Goal: Task Accomplishment & Management: Complete application form

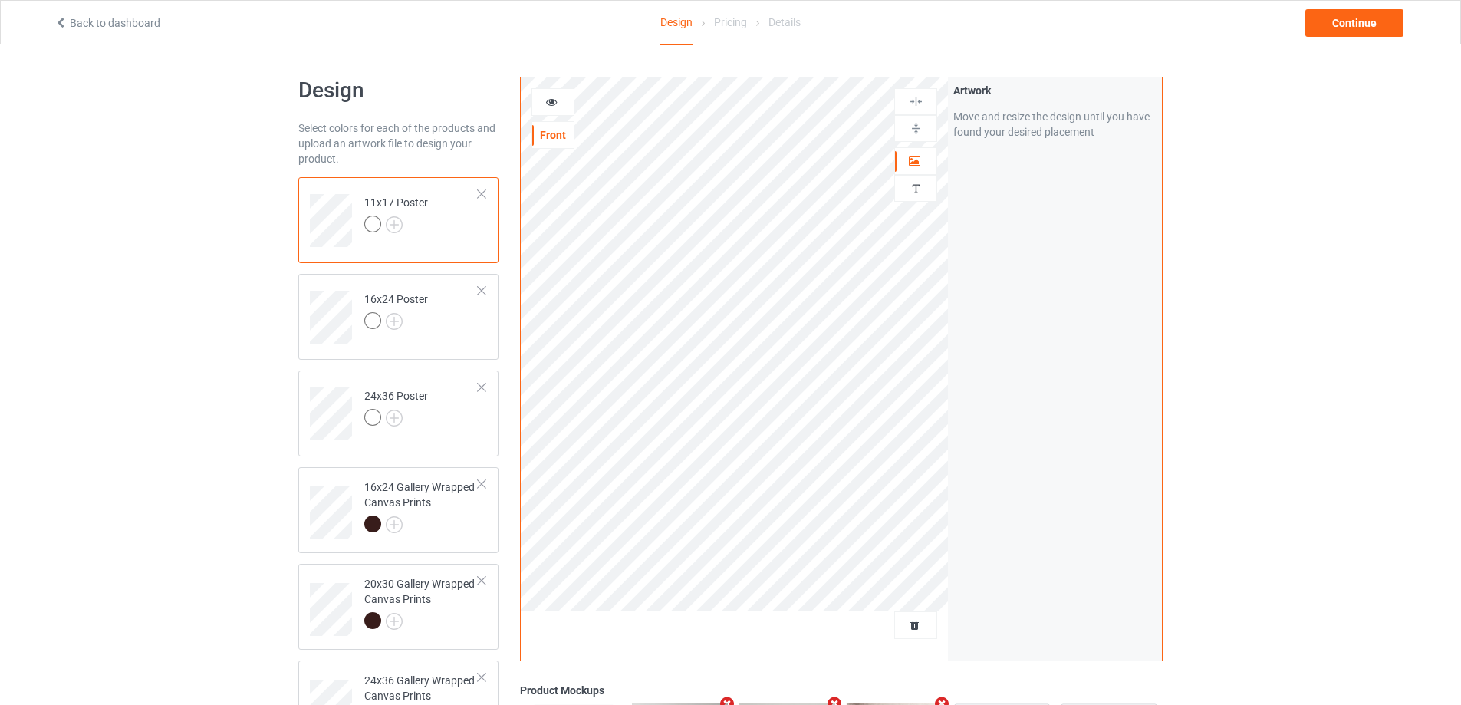
click at [486, 192] on div at bounding box center [481, 194] width 11 height 11
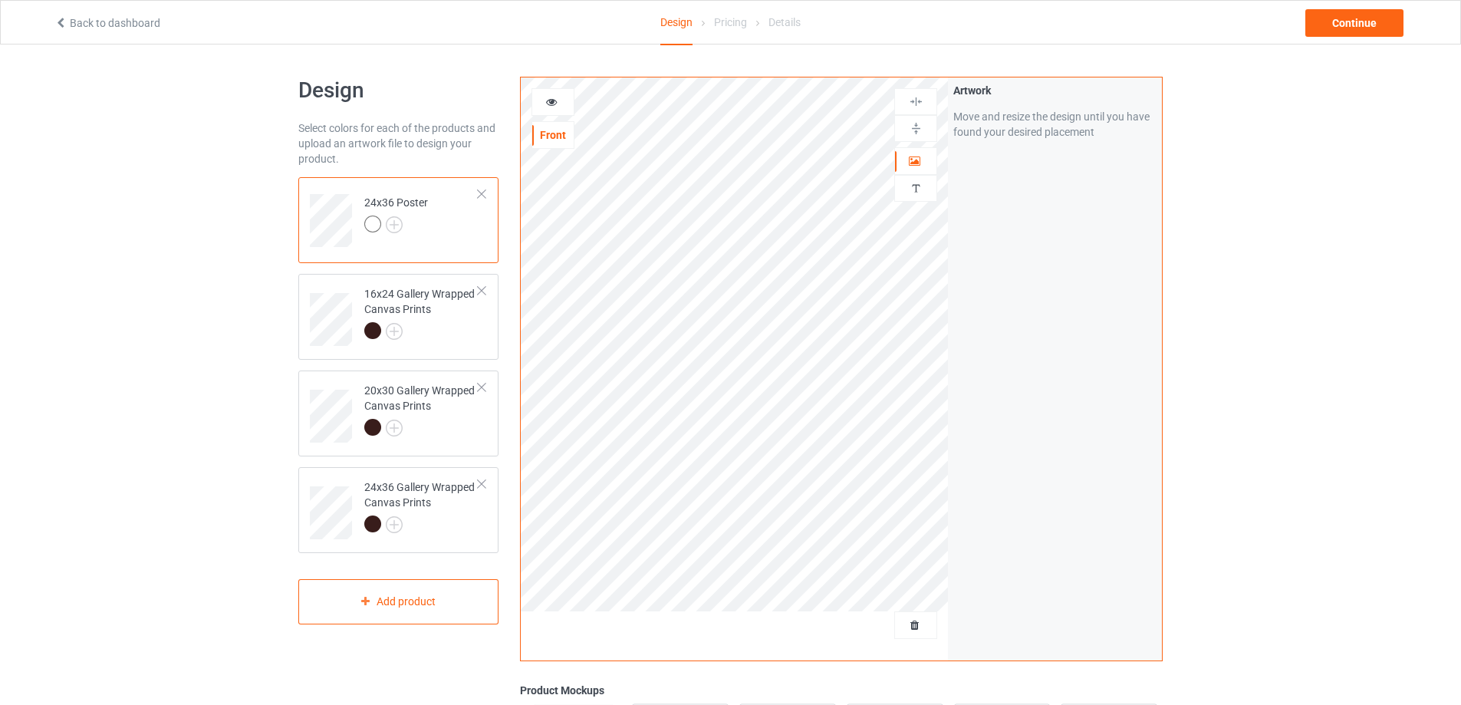
click at [486, 192] on div at bounding box center [481, 194] width 11 height 11
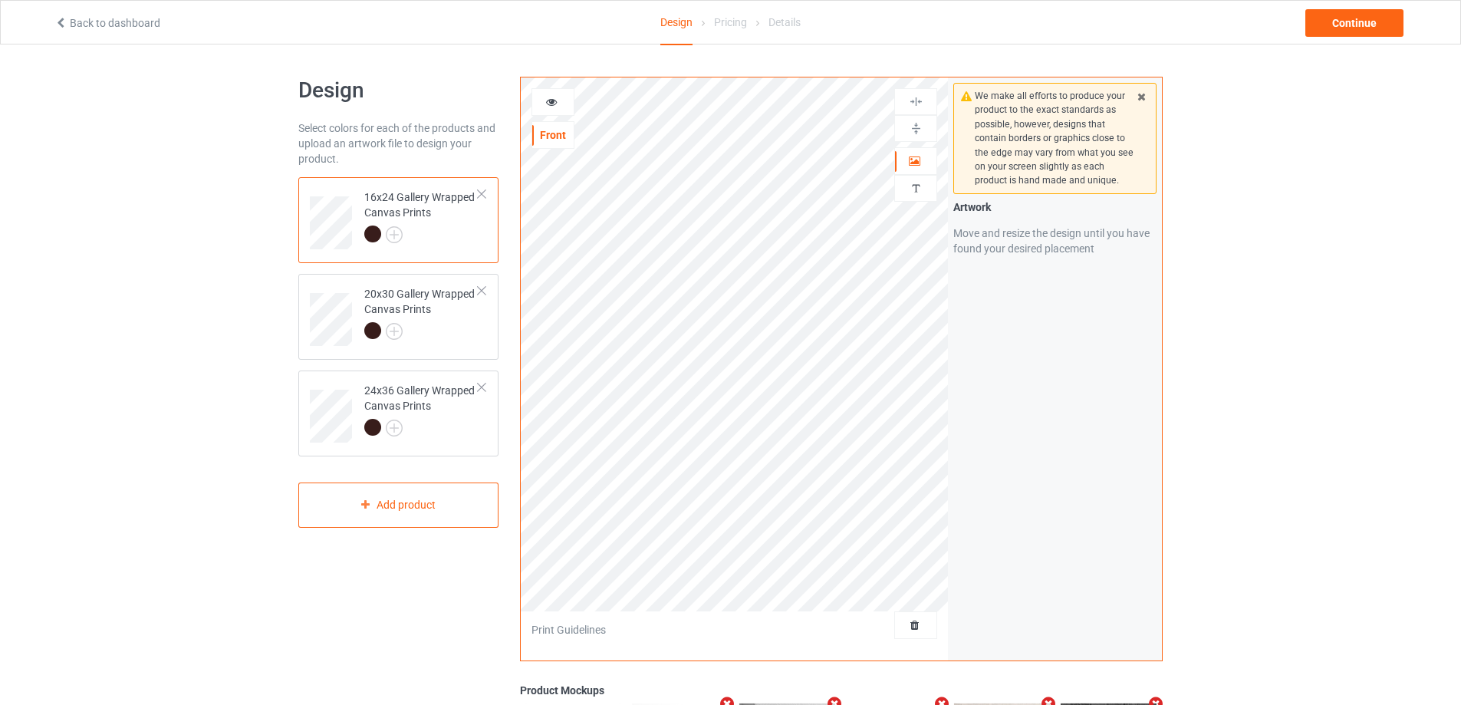
click at [486, 192] on div at bounding box center [481, 194] width 11 height 11
click at [486, 285] on div at bounding box center [481, 290] width 11 height 11
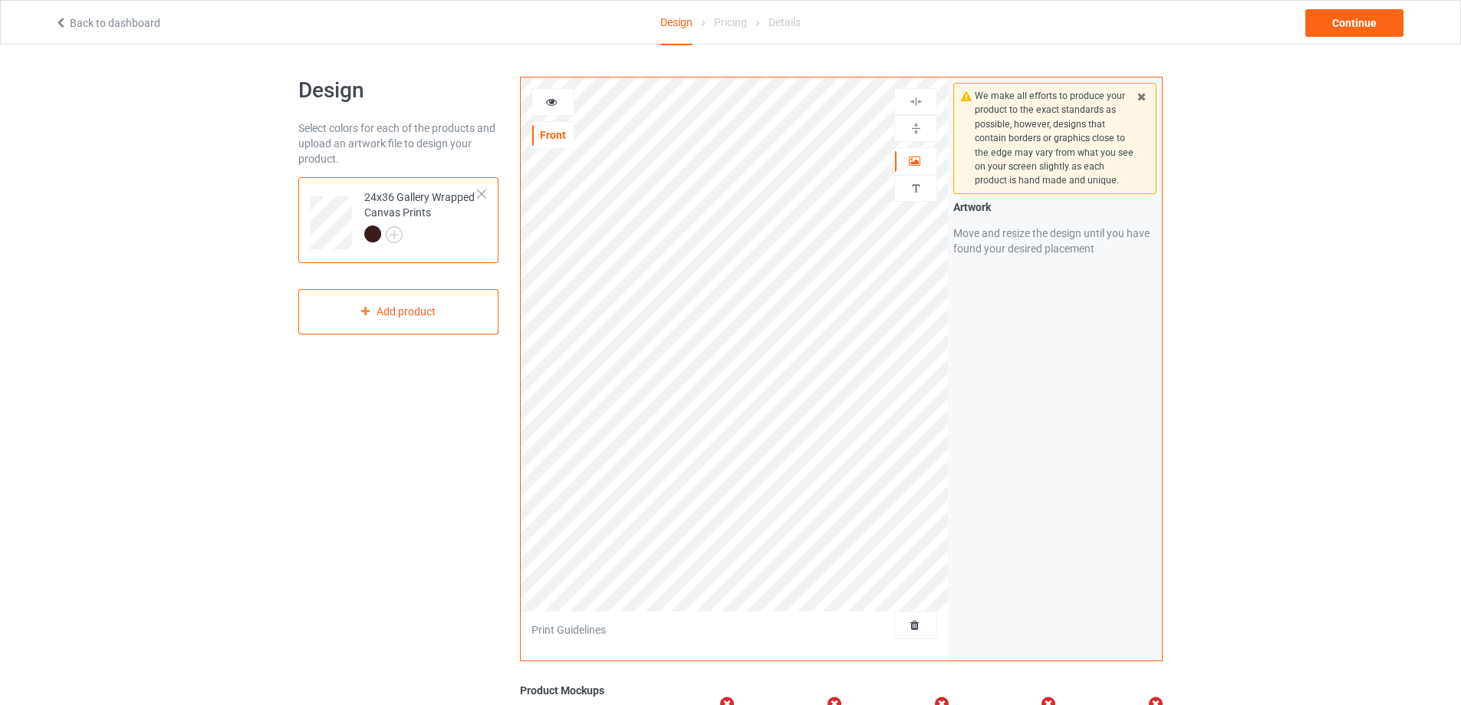
click at [486, 192] on div at bounding box center [481, 194] width 11 height 11
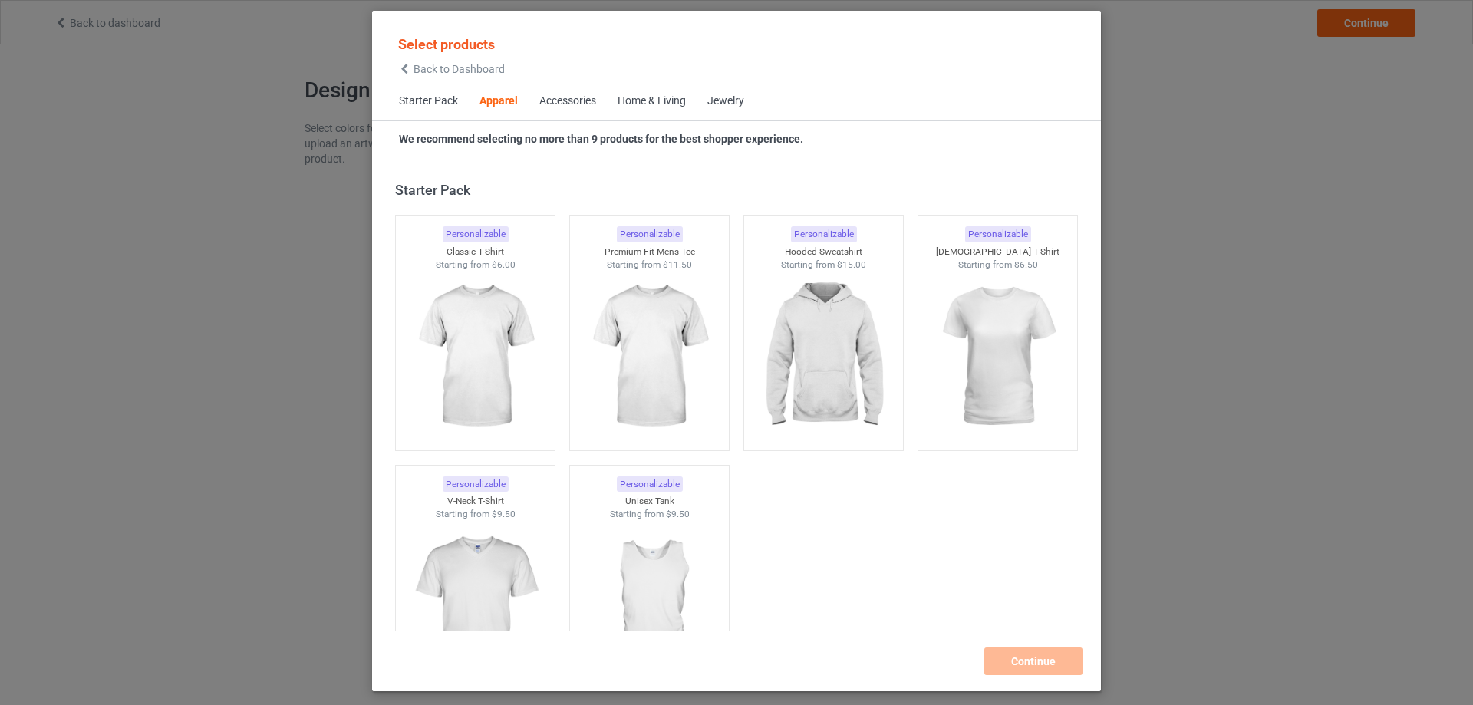
scroll to position [571, 0]
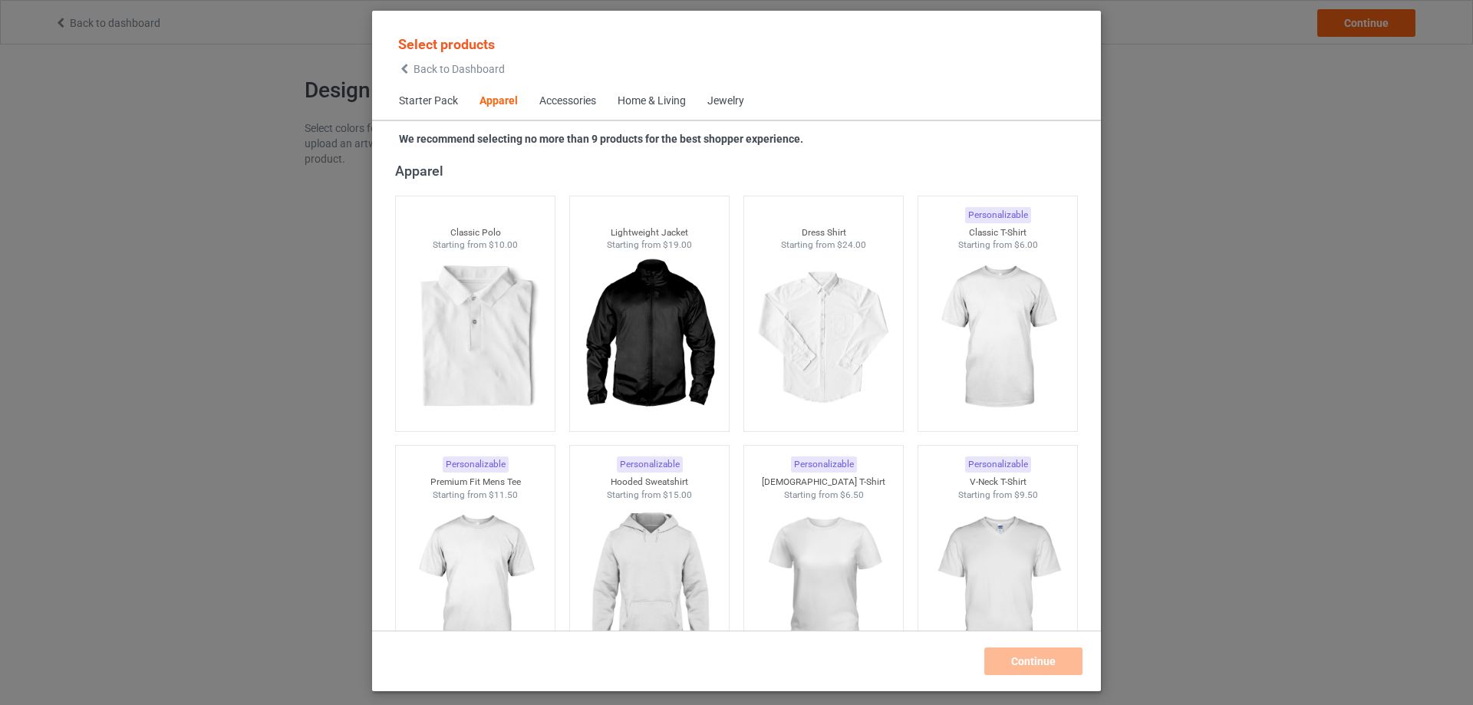
click at [666, 97] on div "Home & Living" at bounding box center [651, 101] width 68 height 15
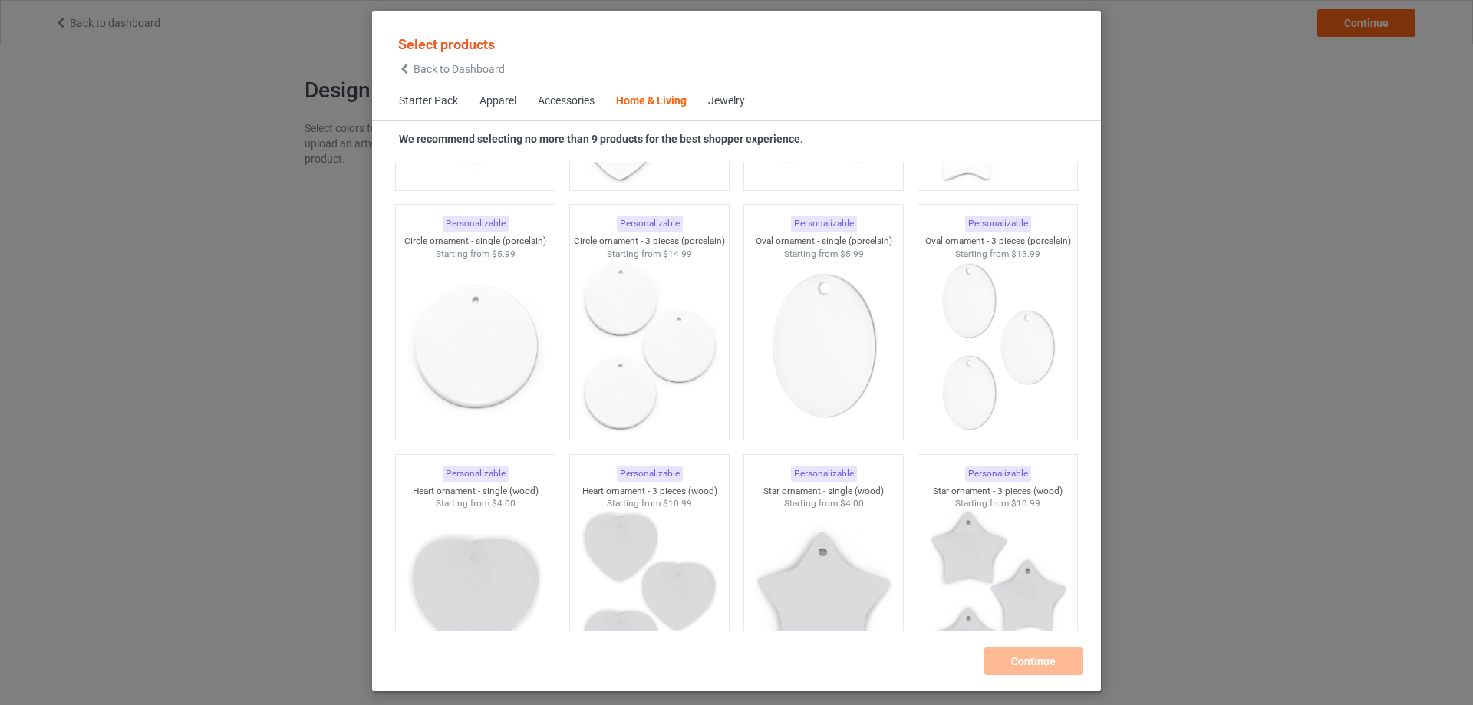
scroll to position [11902, 0]
click at [474, 313] on img at bounding box center [475, 346] width 144 height 180
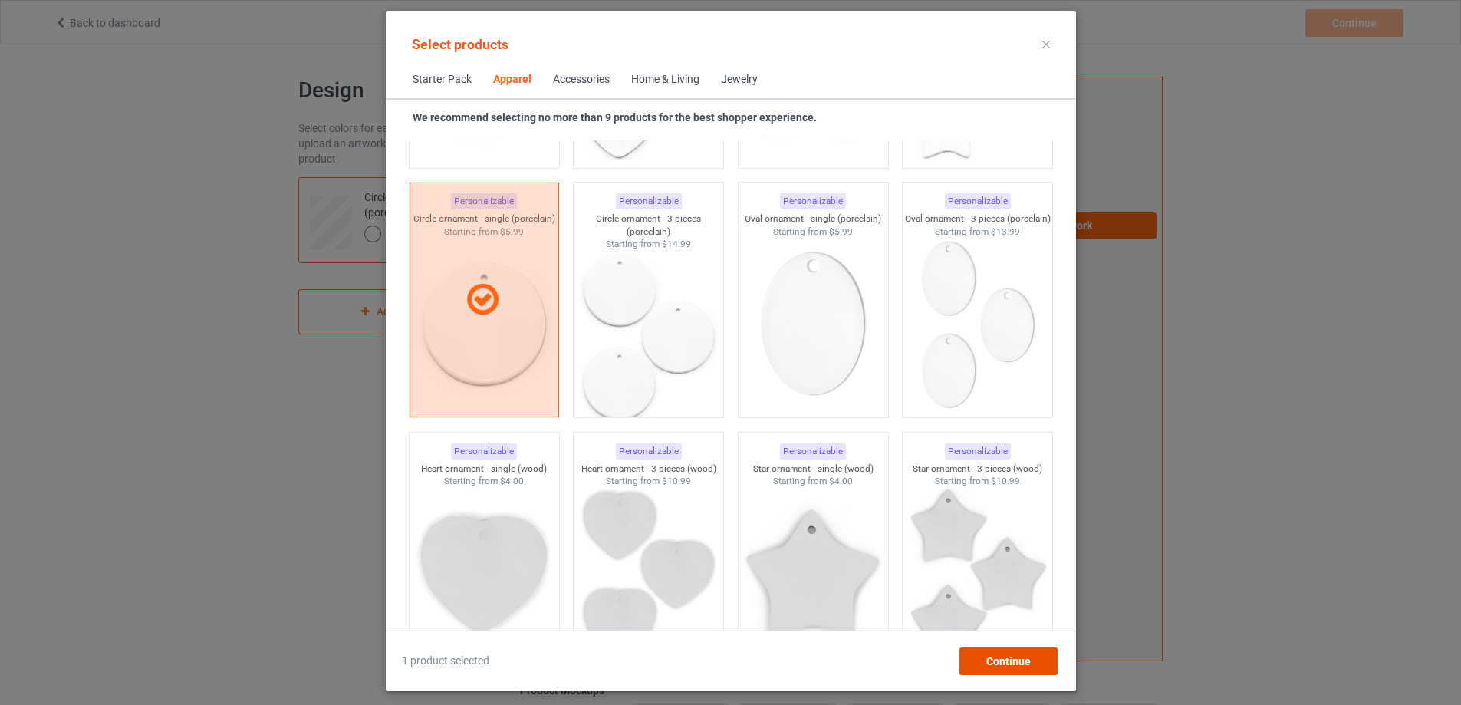
click at [1018, 655] on span "Continue" at bounding box center [1008, 661] width 44 height 12
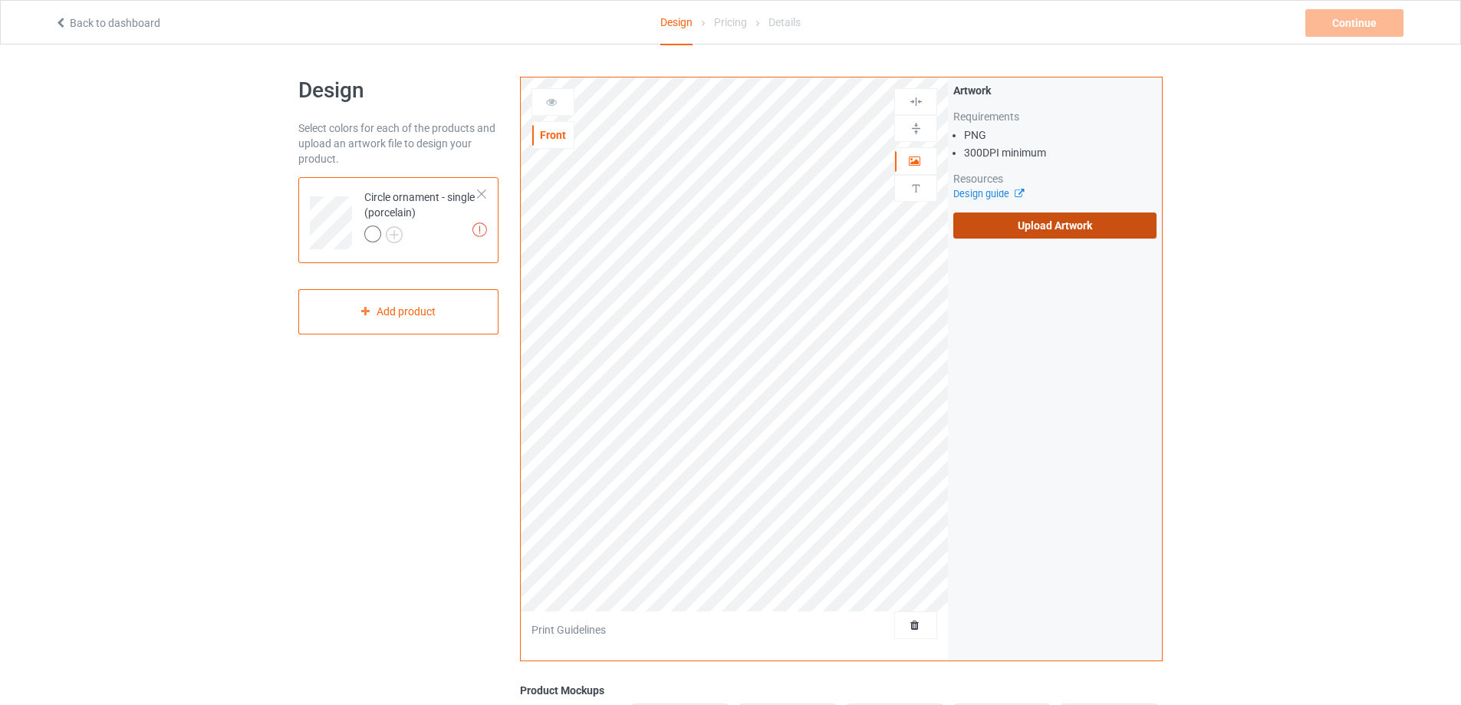
click at [1083, 219] on label "Upload Artwork" at bounding box center [1054, 225] width 203 height 26
click at [0, 0] on input "Upload Artwork" at bounding box center [0, 0] width 0 height 0
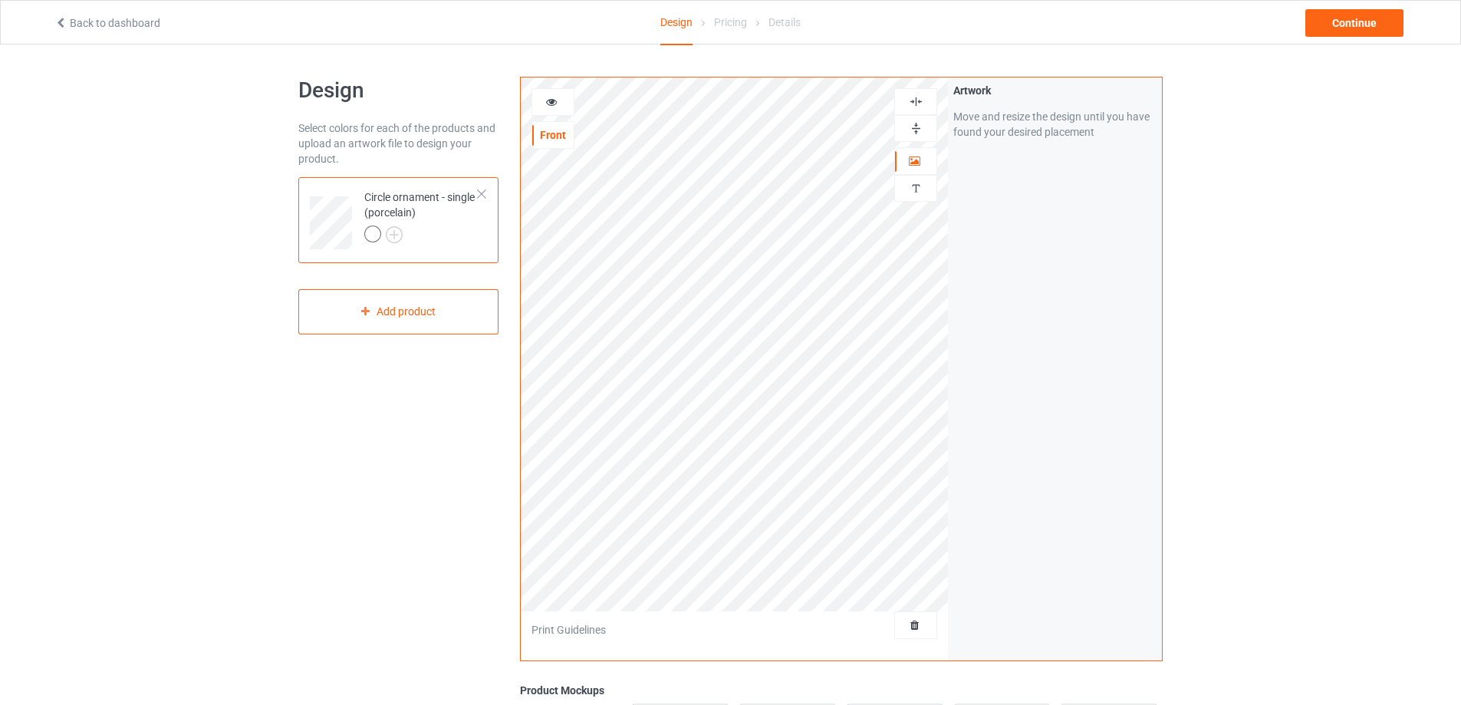
click at [917, 137] on div at bounding box center [915, 128] width 43 height 27
click at [917, 131] on img at bounding box center [916, 128] width 15 height 15
click at [916, 105] on img at bounding box center [916, 101] width 15 height 15
click at [916, 104] on img at bounding box center [916, 101] width 15 height 15
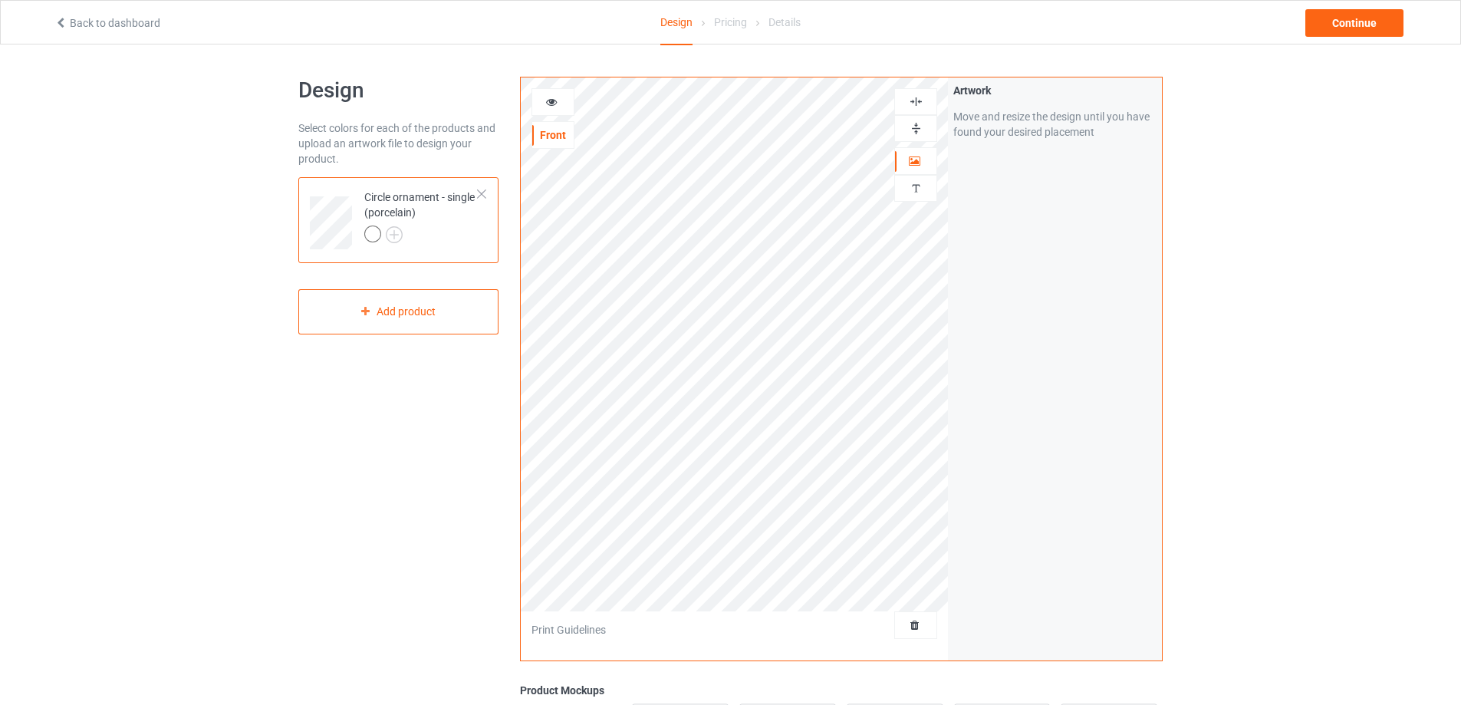
click at [551, 100] on icon at bounding box center [551, 99] width 13 height 11
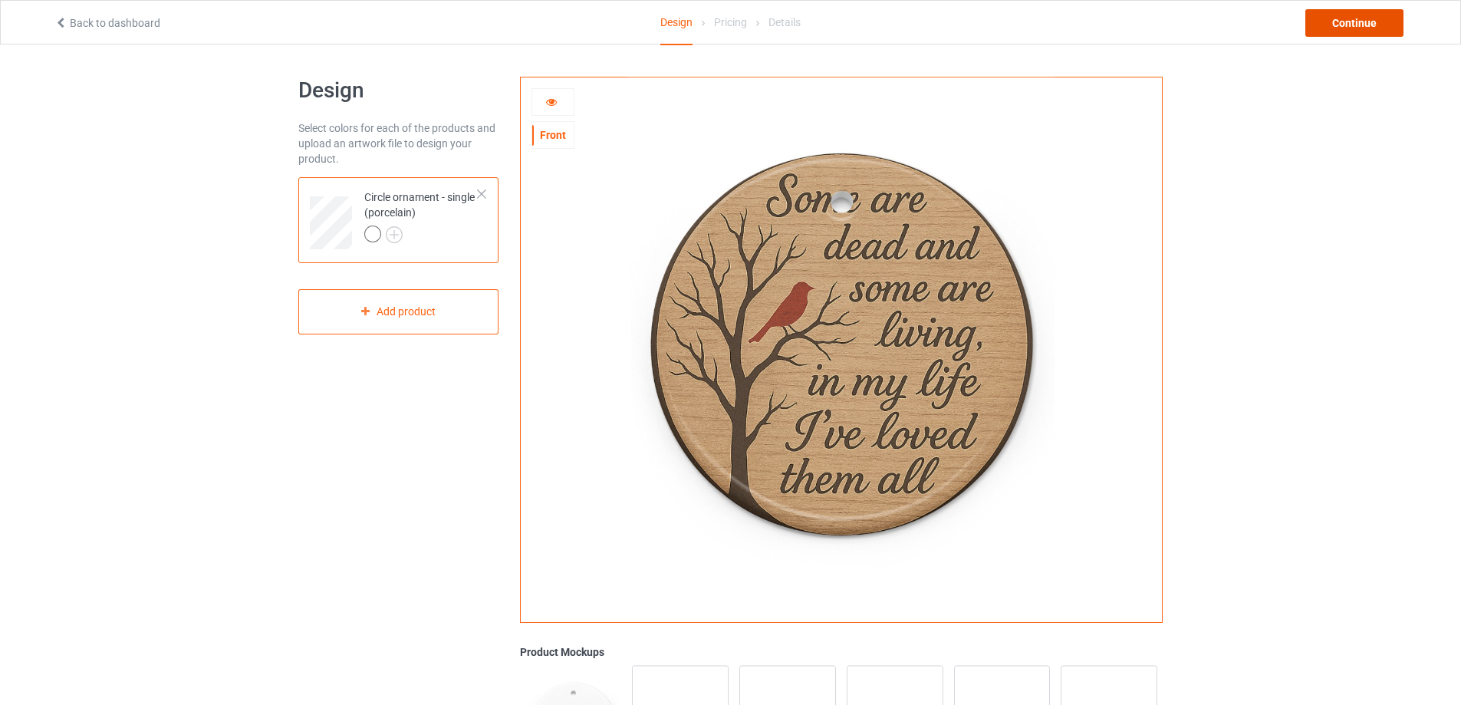
click at [1355, 27] on div "Continue" at bounding box center [1354, 23] width 98 height 28
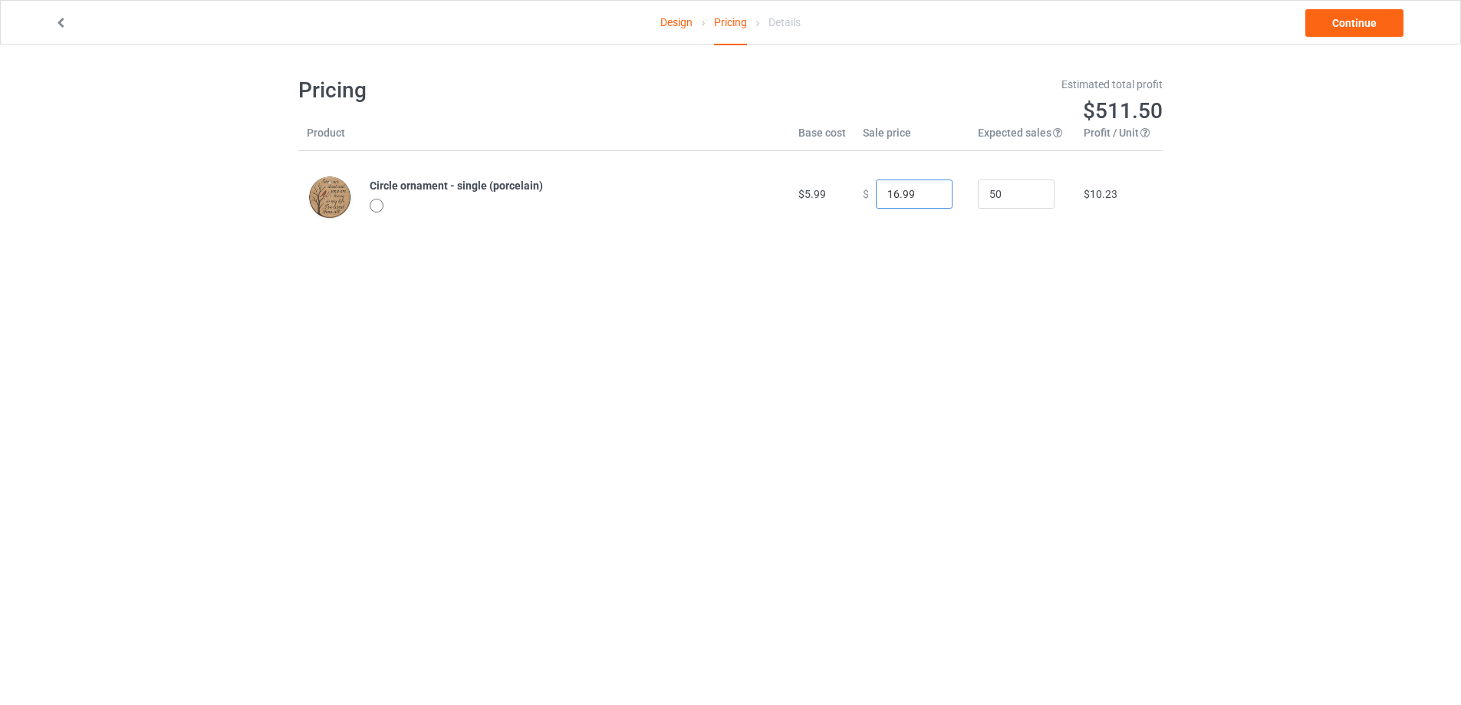
drag, startPoint x: 918, startPoint y: 195, endPoint x: 795, endPoint y: 176, distance: 124.8
click at [792, 186] on tr "Circle ornament - single (porcelain) $5.99 $ 16.99 50 $10.23" at bounding box center [730, 194] width 864 height 86
type input "23.95"
click at [1351, 25] on link "Continue" at bounding box center [1354, 23] width 98 height 28
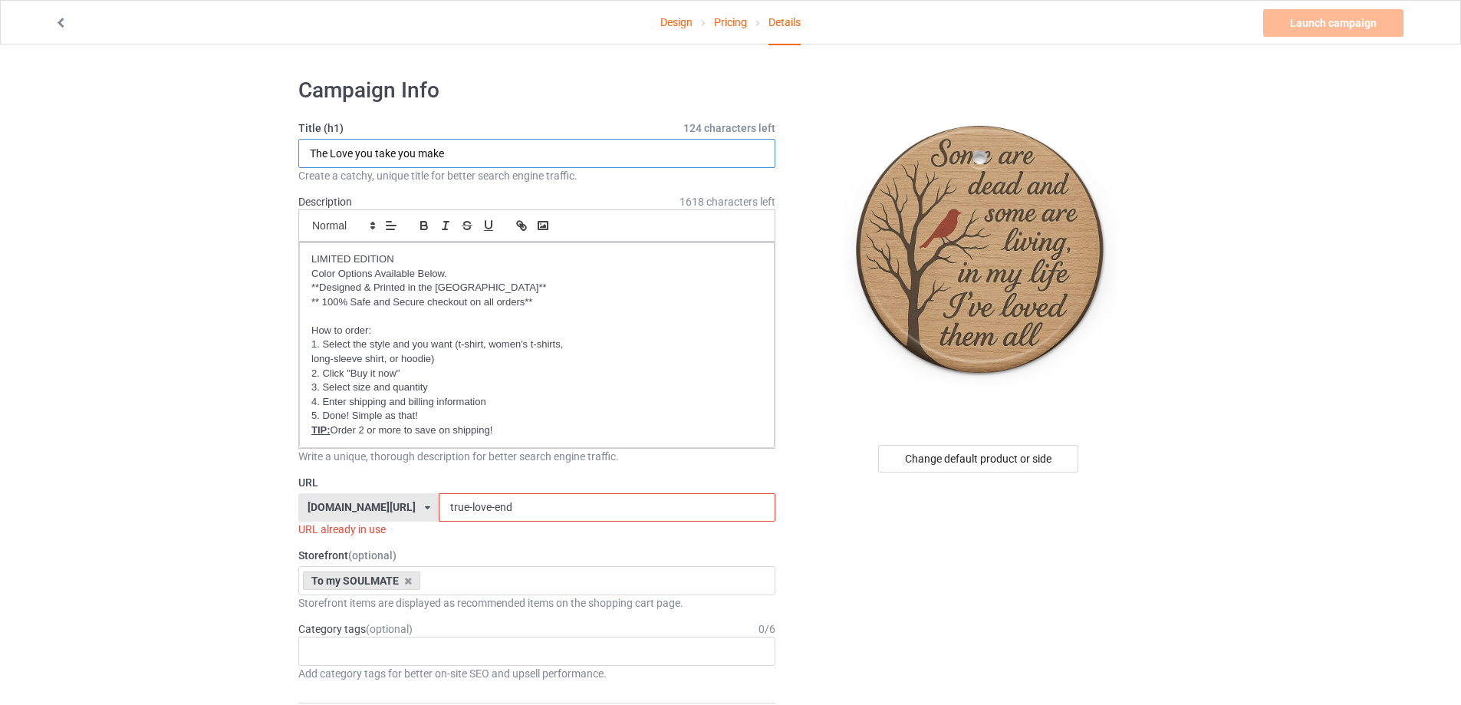
drag, startPoint x: 478, startPoint y: 155, endPoint x: 234, endPoint y: 132, distance: 245.0
type input "In my life"
drag, startPoint x: 513, startPoint y: 506, endPoint x: 314, endPoint y: 498, distance: 199.6
click at [319, 504] on div "[DOMAIN_NAME][URL] [DOMAIN_NAME][URL] [DOMAIN_NAME][URL] [DOMAIN_NAME][URL] [DO…" at bounding box center [536, 507] width 477 height 29
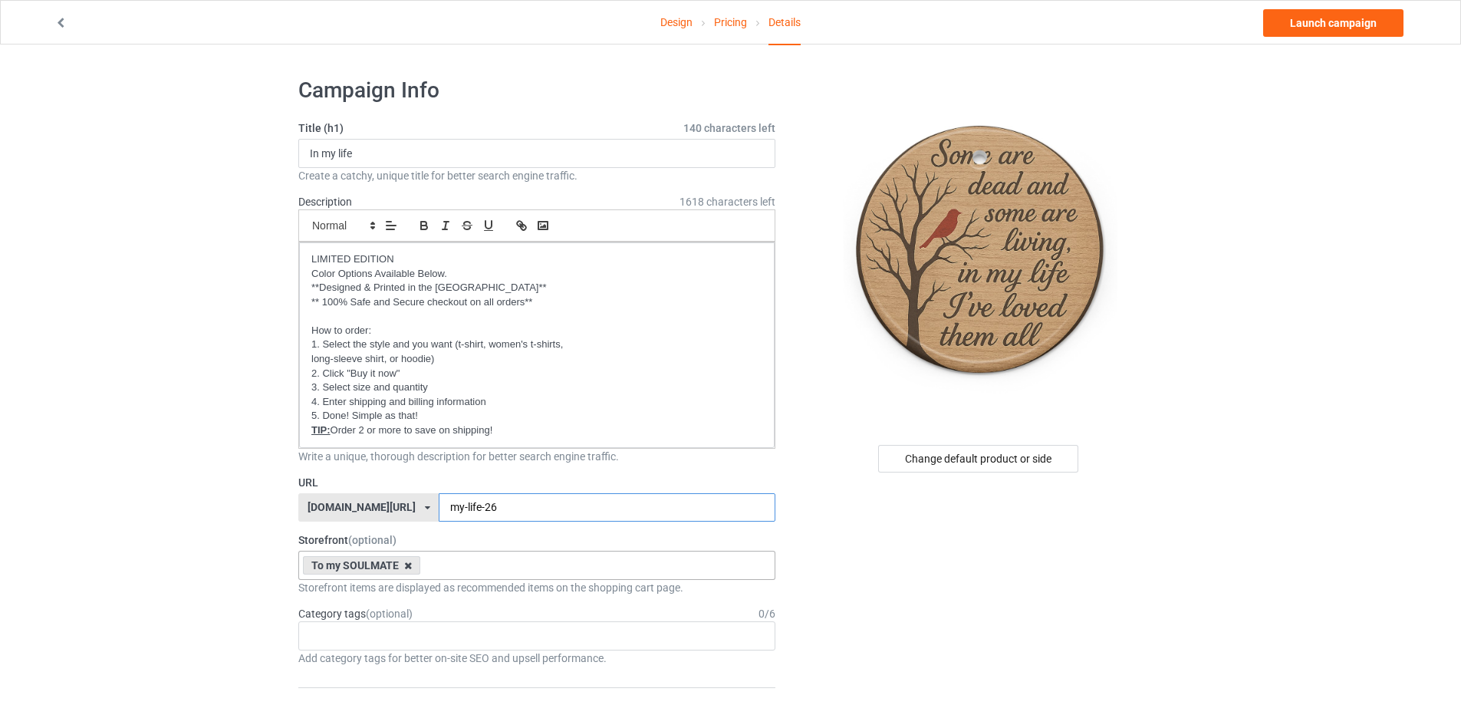
type input "my-life-26"
click at [408, 568] on icon at bounding box center [408, 566] width 8 height 10
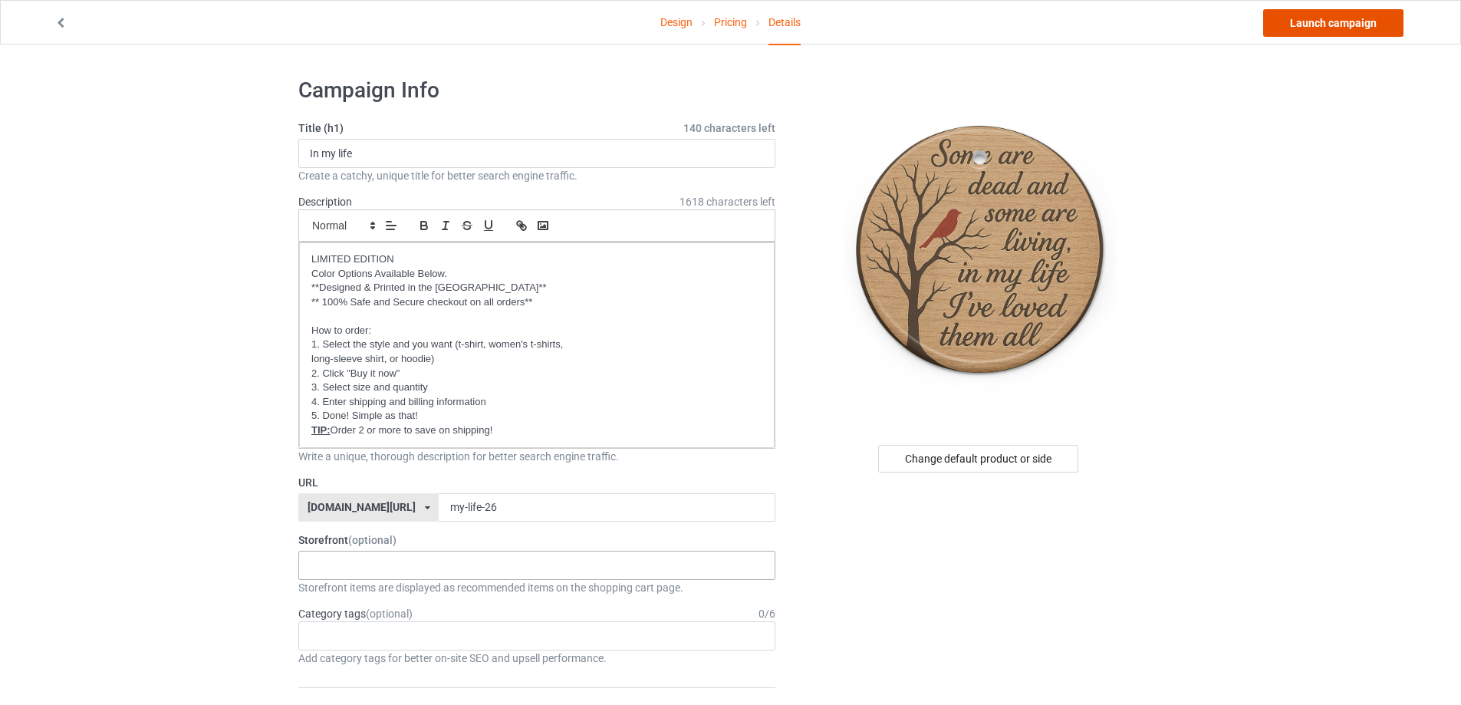
click at [1290, 17] on link "Launch campaign" at bounding box center [1333, 23] width 140 height 28
